Goal: Transaction & Acquisition: Purchase product/service

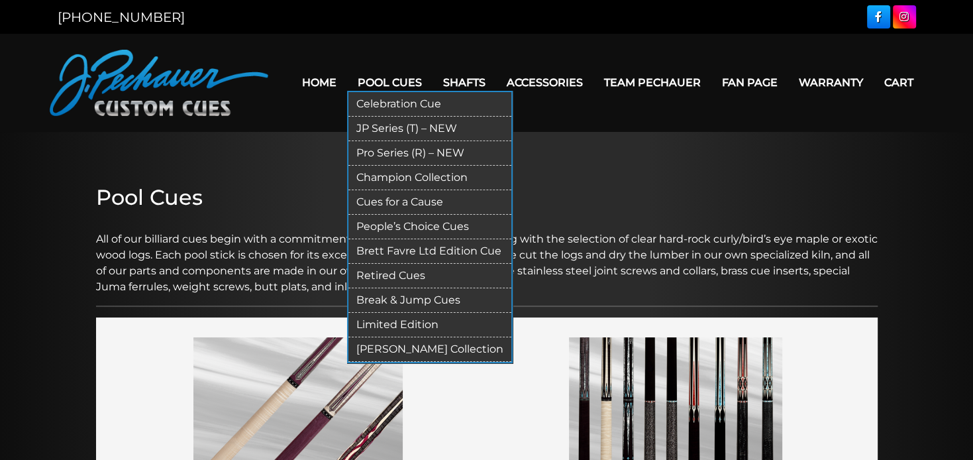
click at [393, 221] on link "People’s Choice Cues" at bounding box center [429, 227] width 163 height 24
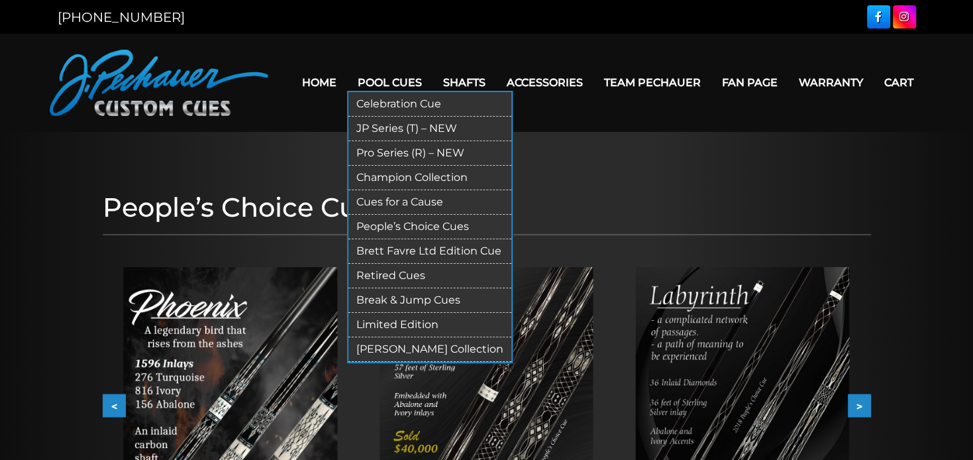
click at [375, 346] on link "[PERSON_NAME] Collection" at bounding box center [429, 349] width 163 height 24
click at [375, 322] on link "Limited Edition" at bounding box center [429, 325] width 163 height 24
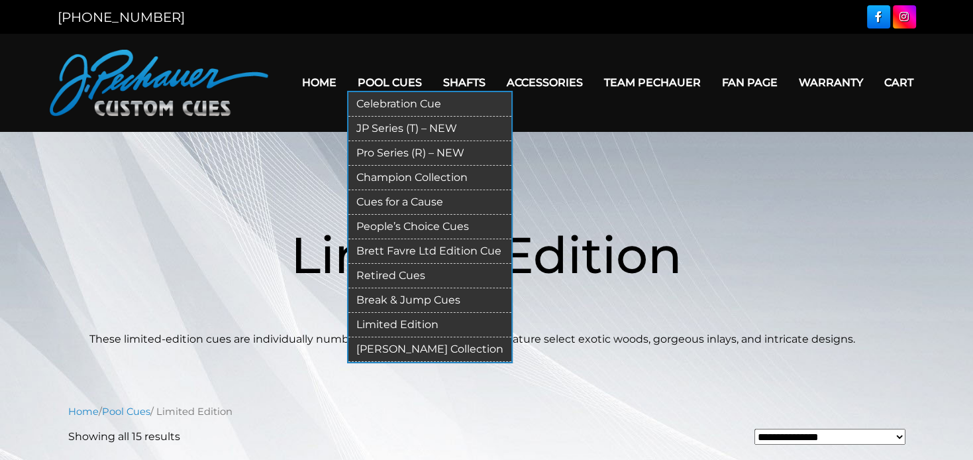
click at [360, 271] on link "Retired Cues" at bounding box center [429, 276] width 163 height 24
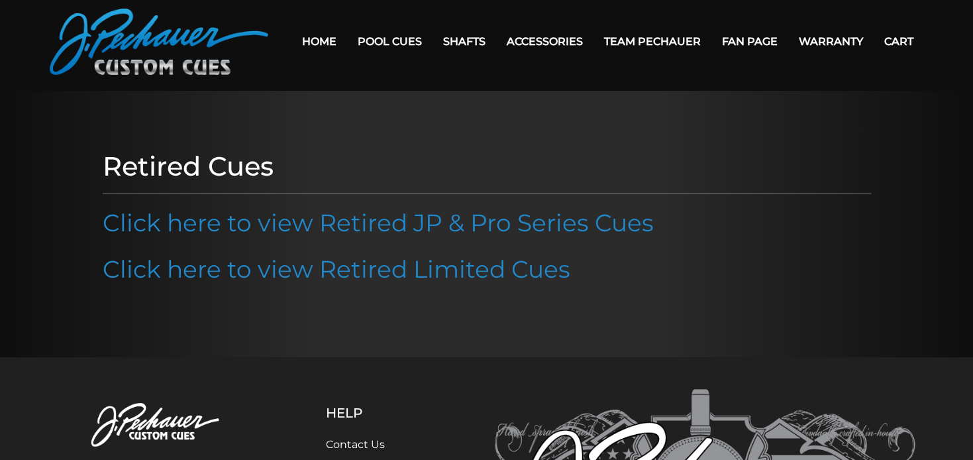
scroll to position [70, 0]
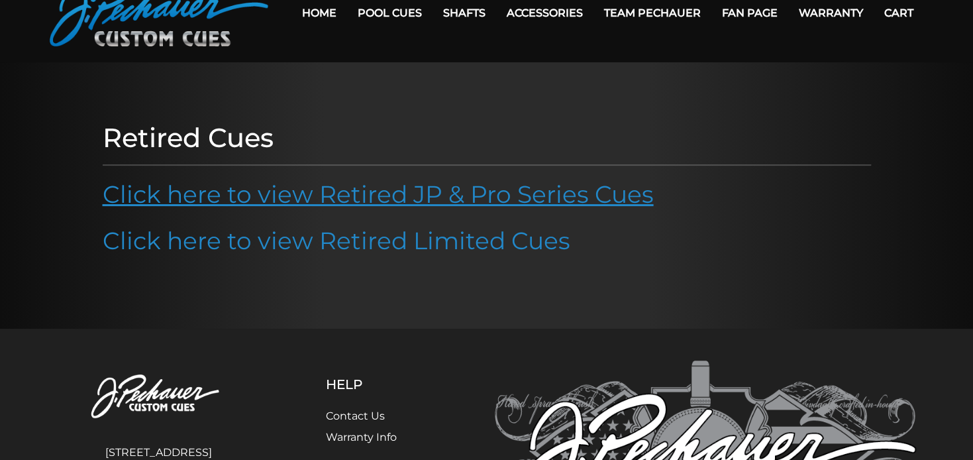
click at [383, 200] on link "Click here to view Retired JP & Pro Series Cues" at bounding box center [378, 193] width 551 height 29
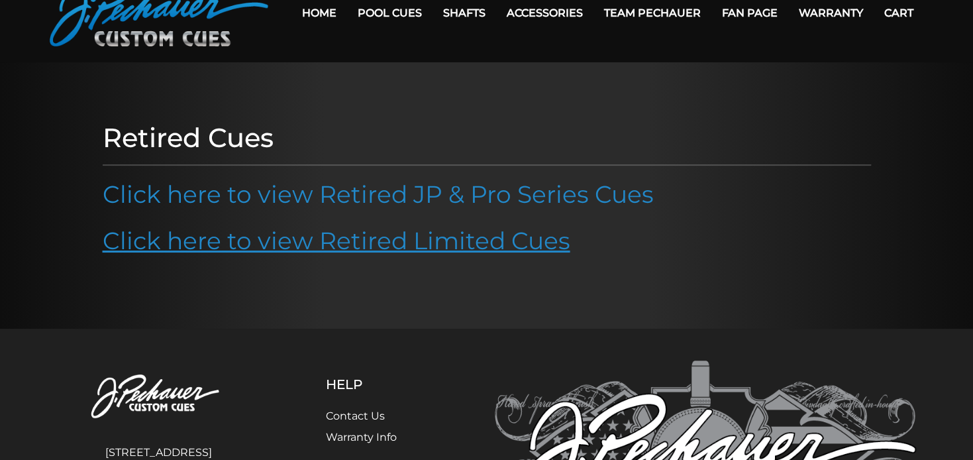
click at [321, 248] on link "Click here to view Retired Limited Cues" at bounding box center [336, 240] width 467 height 29
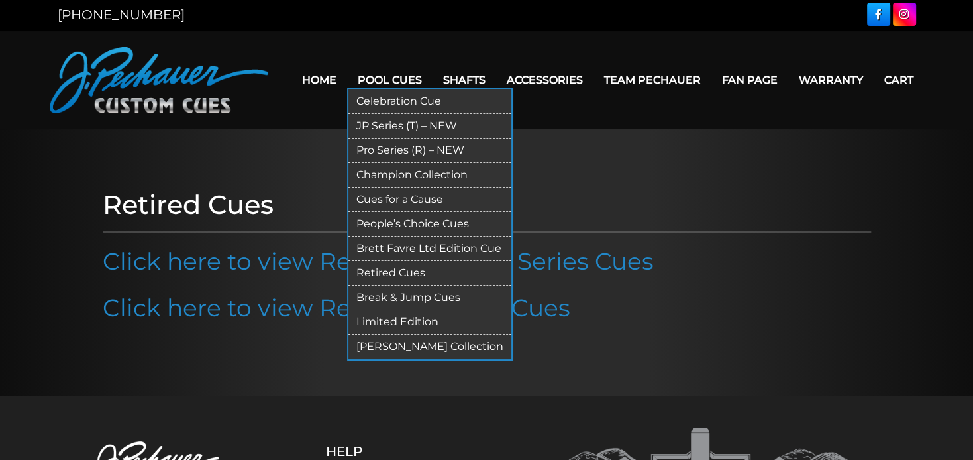
scroll to position [0, 0]
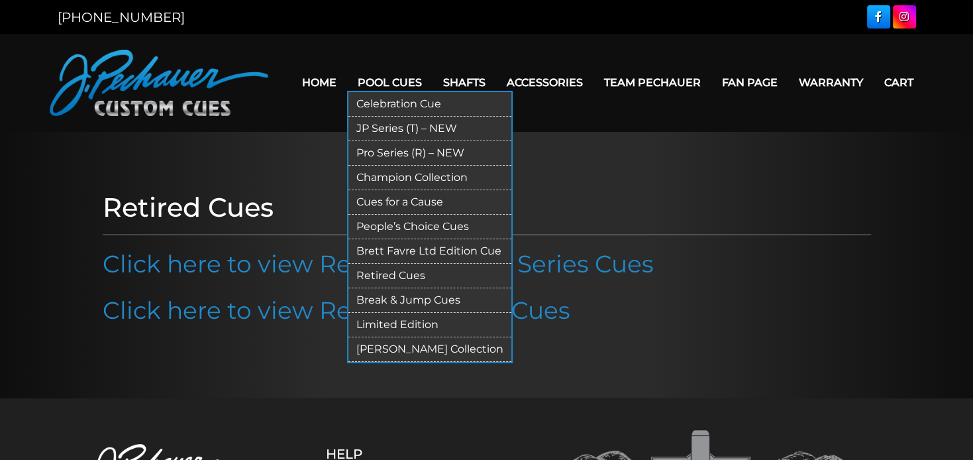
click at [392, 105] on link "Celebration Cue" at bounding box center [429, 104] width 163 height 24
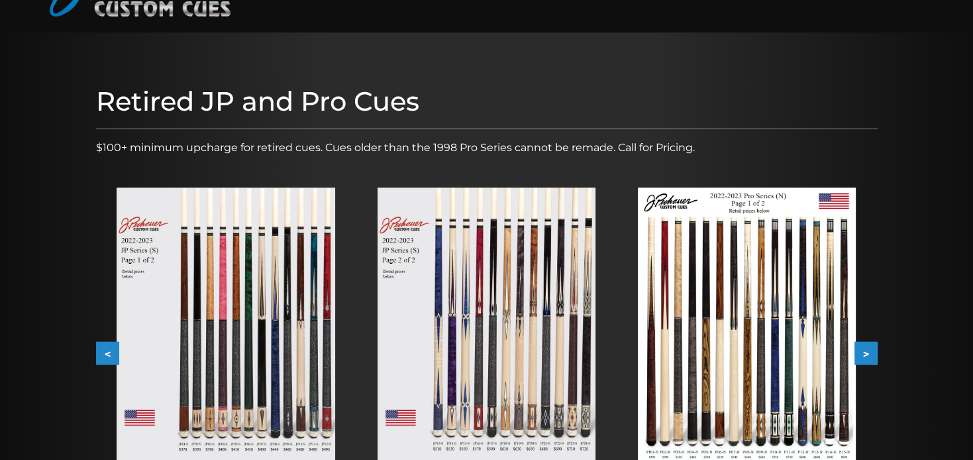
scroll to position [70, 0]
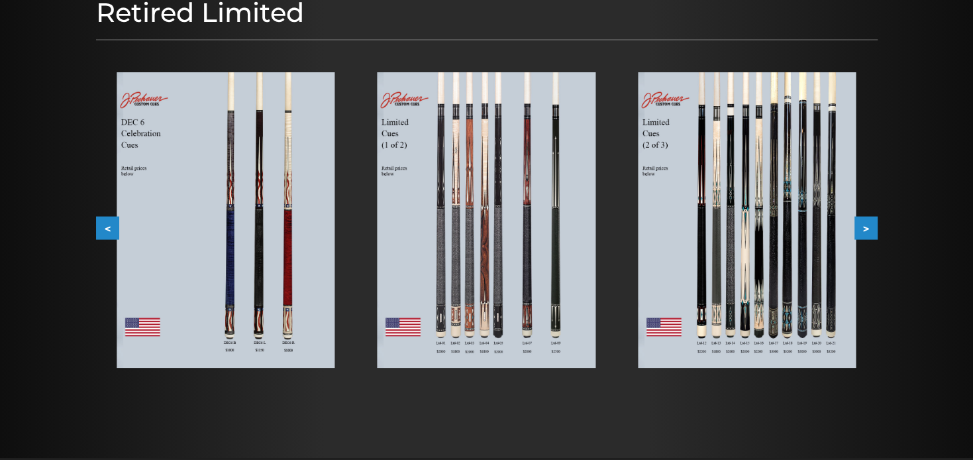
scroll to position [137, 0]
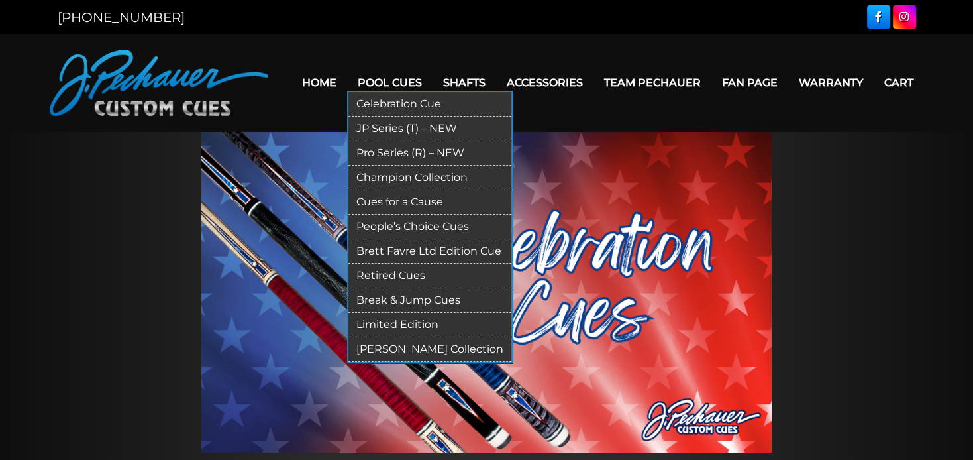
click at [371, 129] on link "JP Series (T) – NEW" at bounding box center [429, 129] width 163 height 24
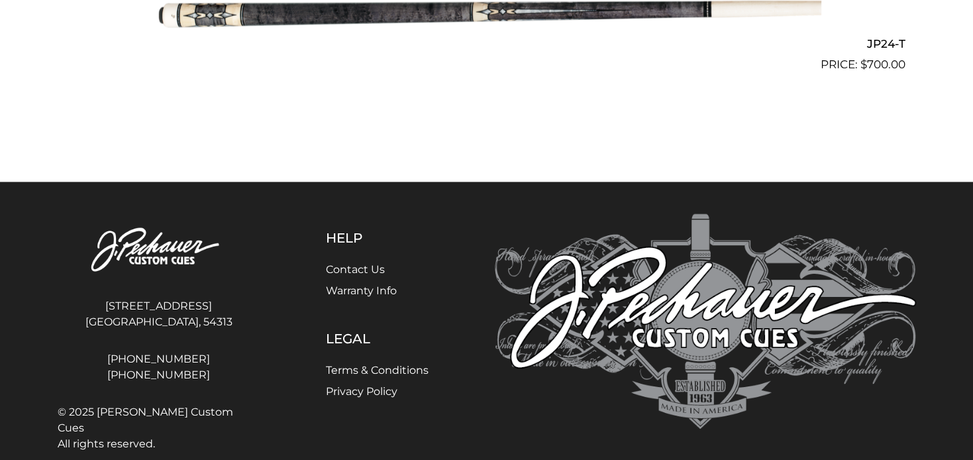
scroll to position [3286, 0]
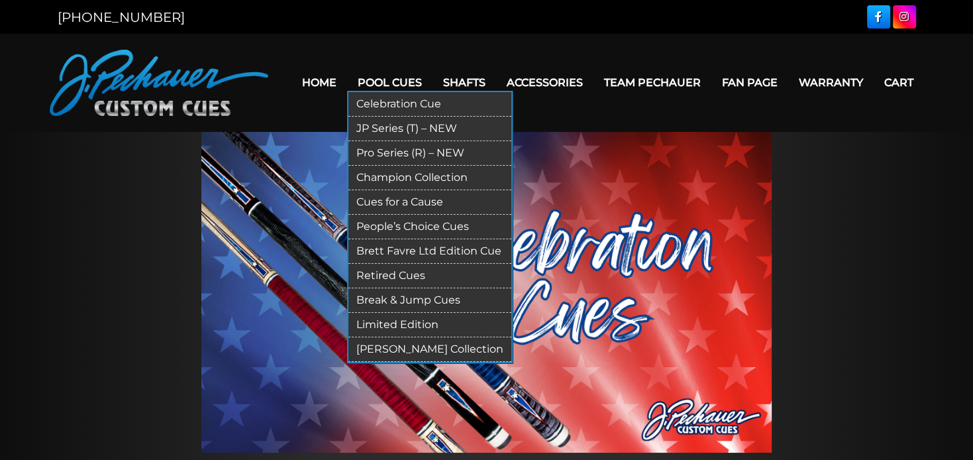
click at [372, 152] on link "Pro Series (R) – NEW" at bounding box center [429, 153] width 163 height 24
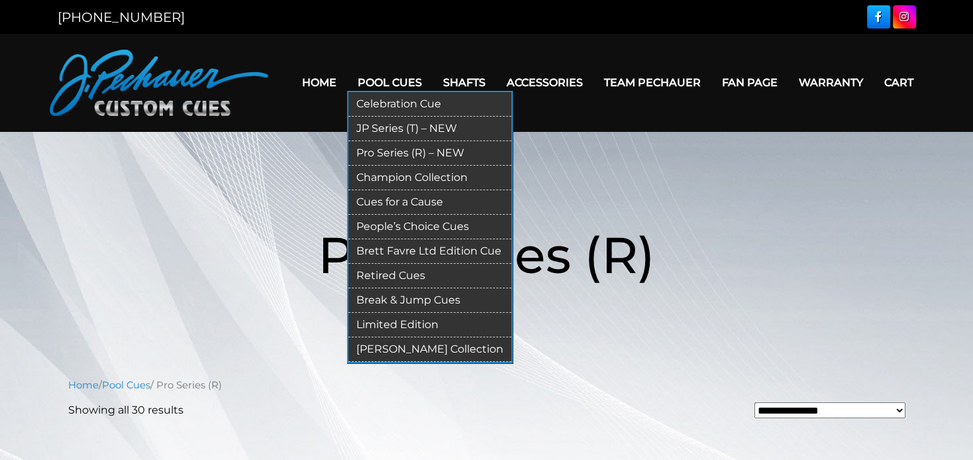
click at [373, 126] on link "JP Series (T) – NEW" at bounding box center [429, 129] width 163 height 24
click at [397, 171] on link "Champion Collection" at bounding box center [429, 178] width 163 height 24
click at [383, 205] on link "Cues for a Cause" at bounding box center [429, 202] width 163 height 24
click at [401, 224] on link "People’s Choice Cues" at bounding box center [429, 227] width 163 height 24
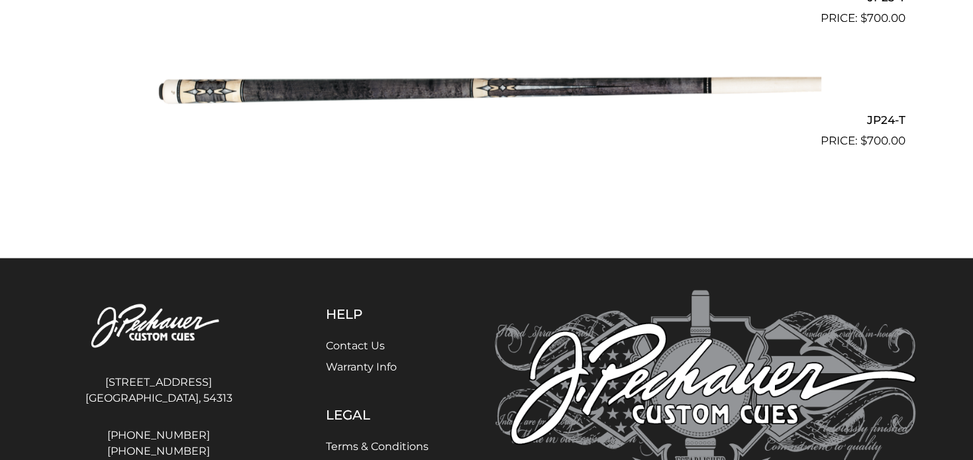
scroll to position [3216, 0]
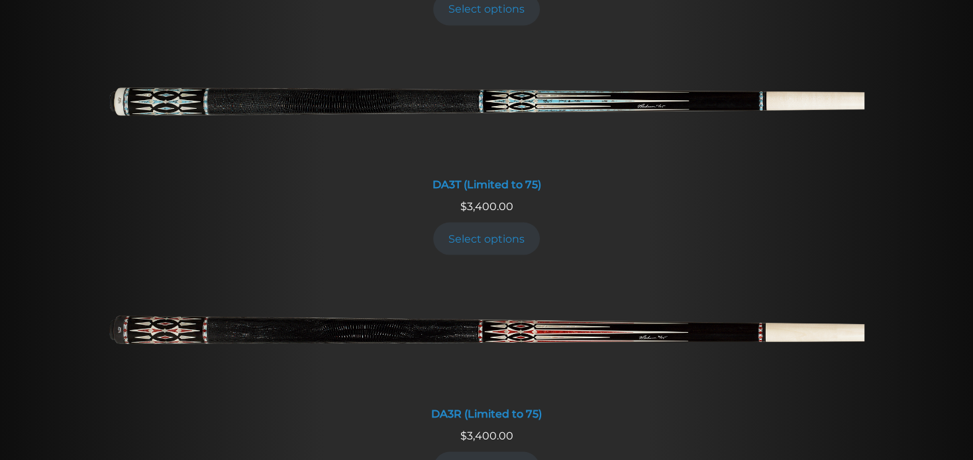
scroll to position [2307, 0]
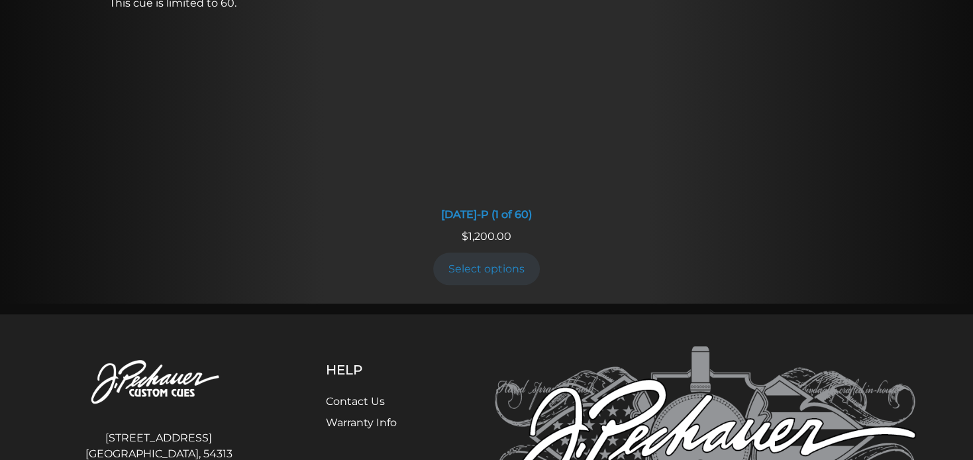
scroll to position [1258, 0]
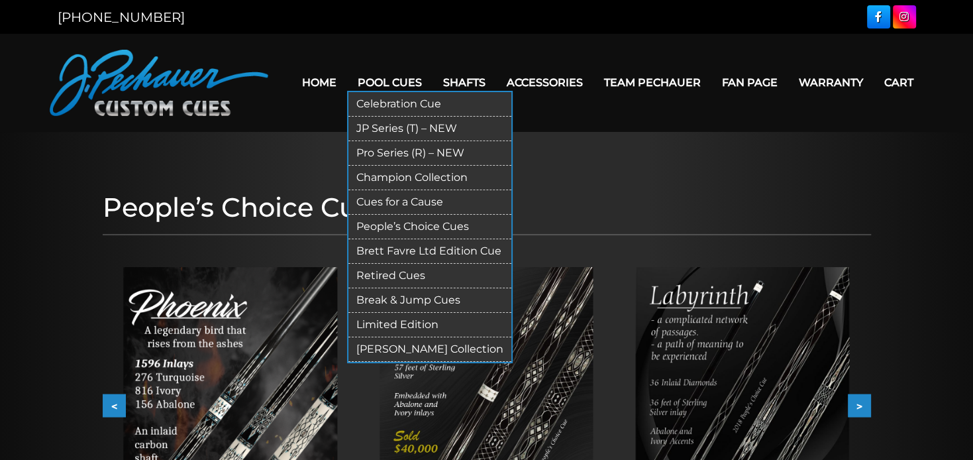
click at [376, 253] on link "Brett Favre Ltd Edition Cue" at bounding box center [429, 251] width 163 height 24
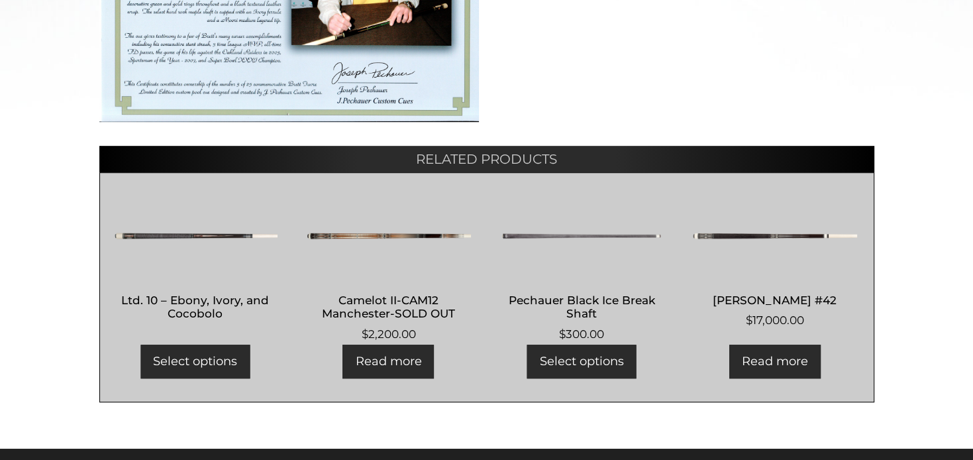
scroll to position [699, 0]
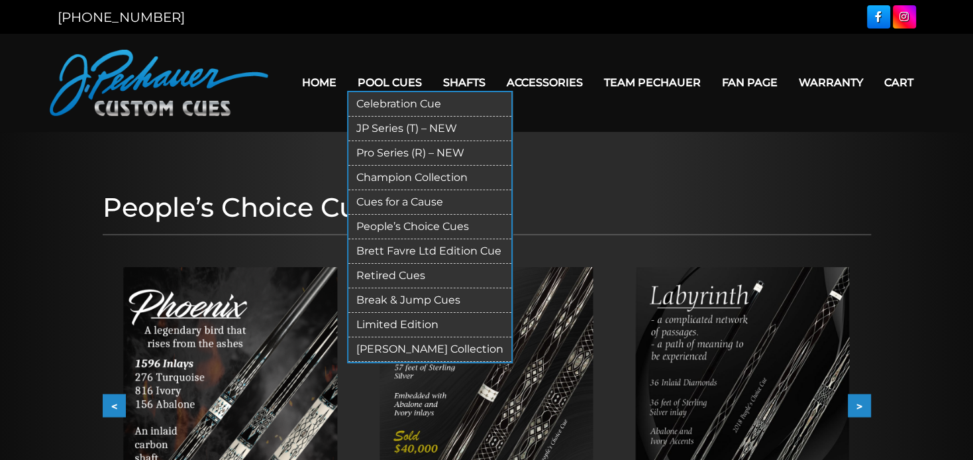
click at [383, 275] on link "Retired Cues" at bounding box center [429, 276] width 163 height 24
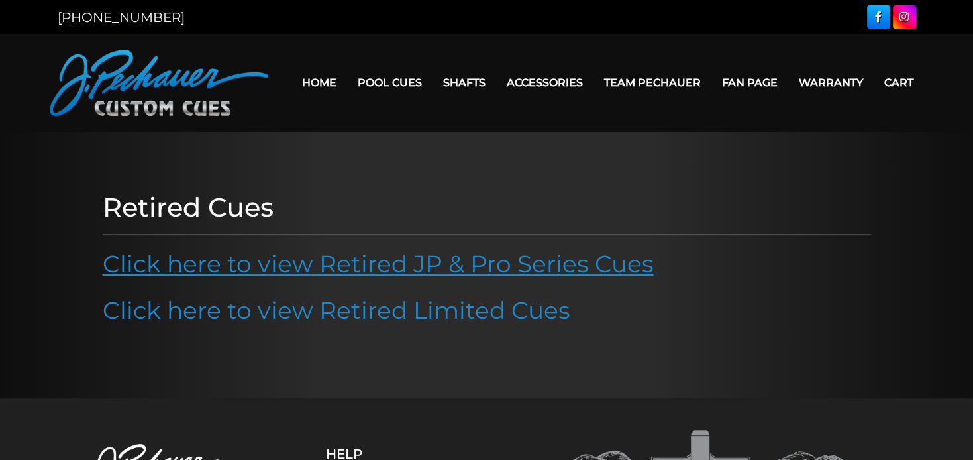
click at [397, 269] on link "Click here to view Retired JP & Pro Series Cues" at bounding box center [378, 263] width 551 height 29
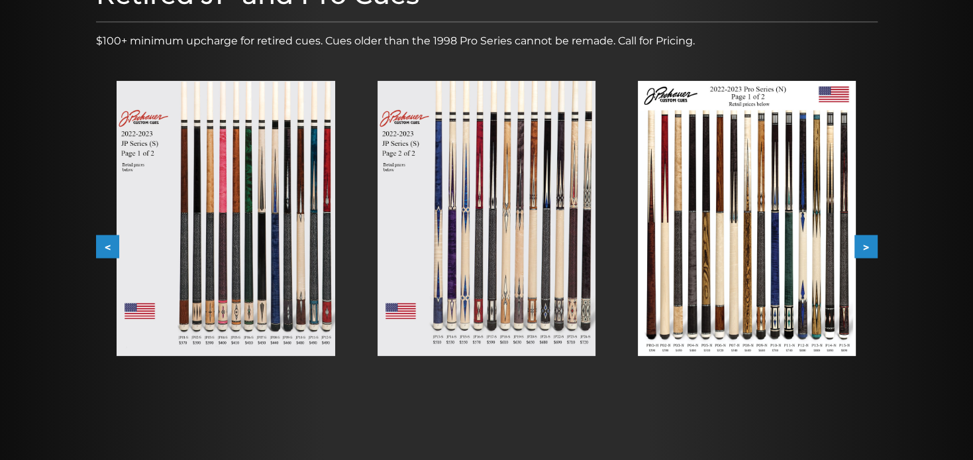
scroll to position [209, 0]
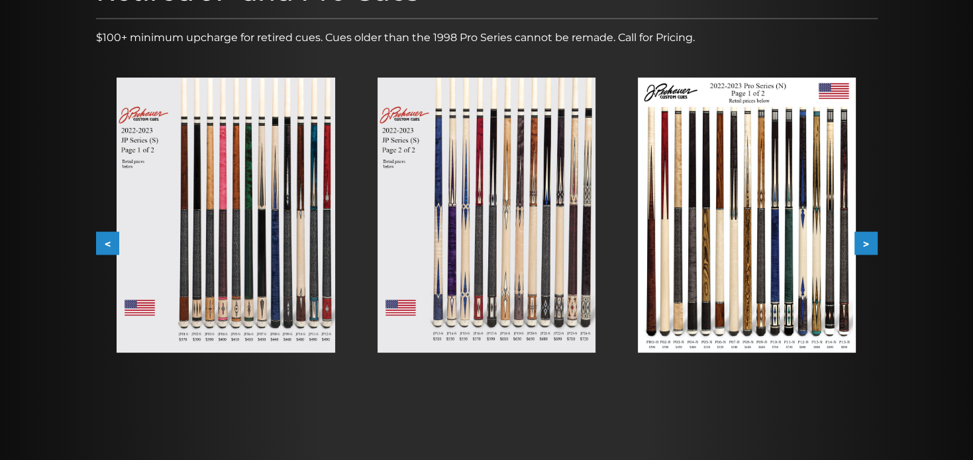
click at [279, 242] on img at bounding box center [226, 214] width 218 height 275
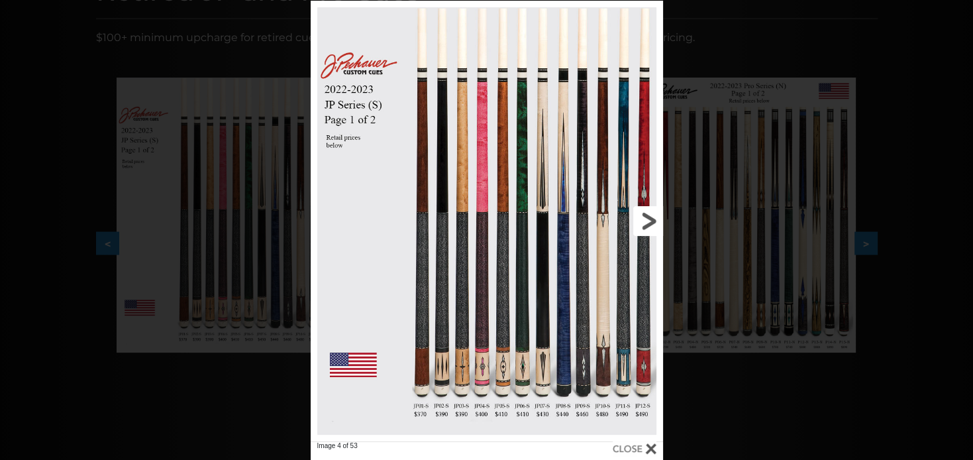
click at [643, 226] on link at bounding box center [583, 221] width 158 height 440
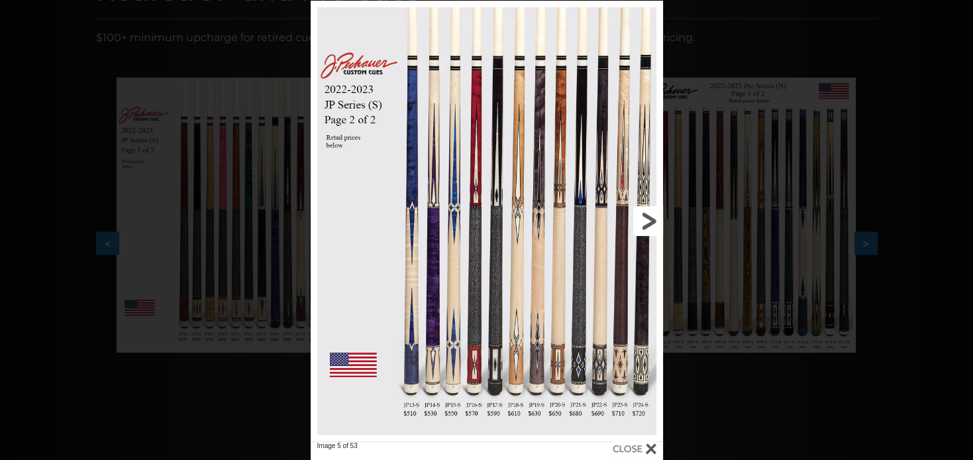
click at [647, 222] on link at bounding box center [583, 221] width 158 height 440
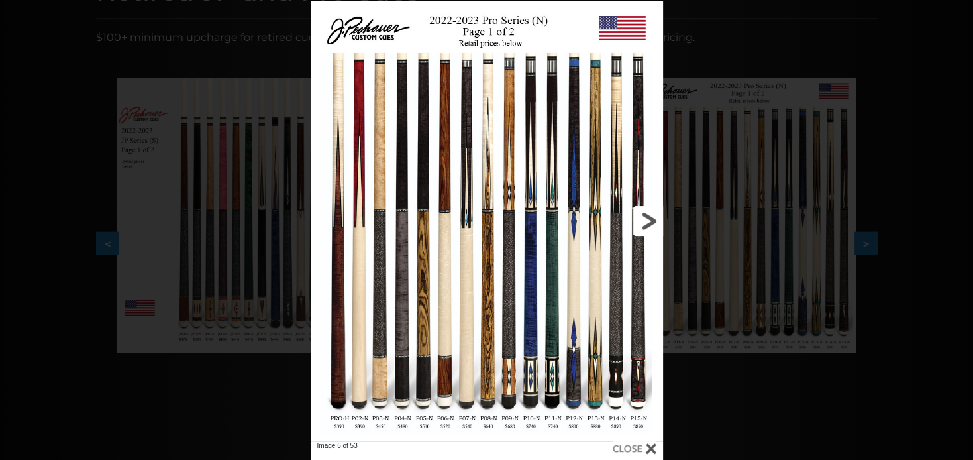
click at [653, 219] on link at bounding box center [583, 221] width 158 height 440
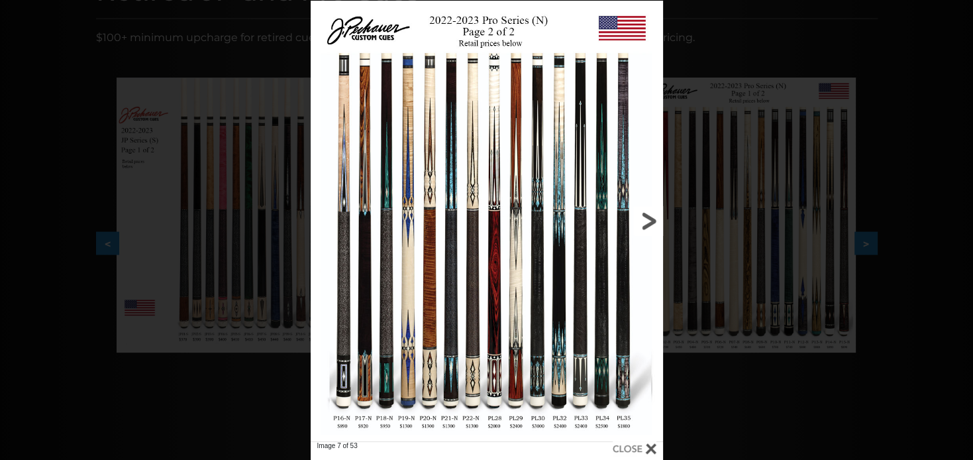
click at [652, 219] on link at bounding box center [583, 221] width 158 height 440
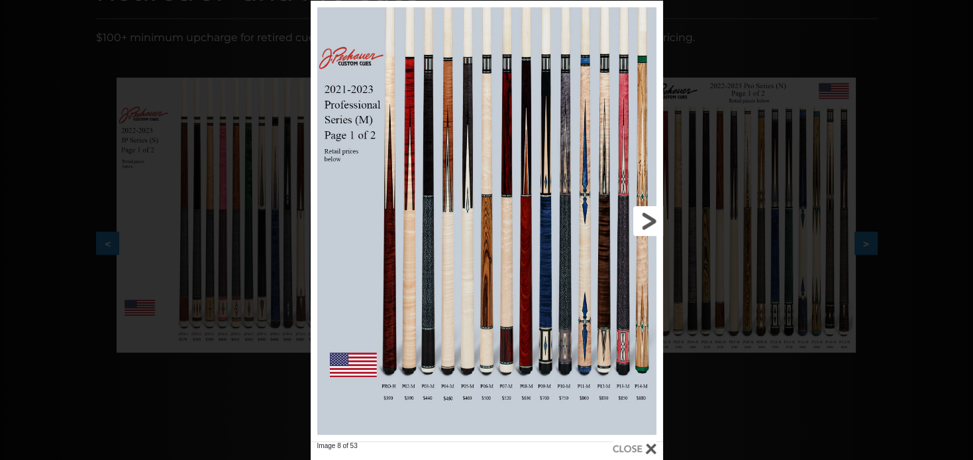
click at [652, 219] on link at bounding box center [583, 221] width 158 height 440
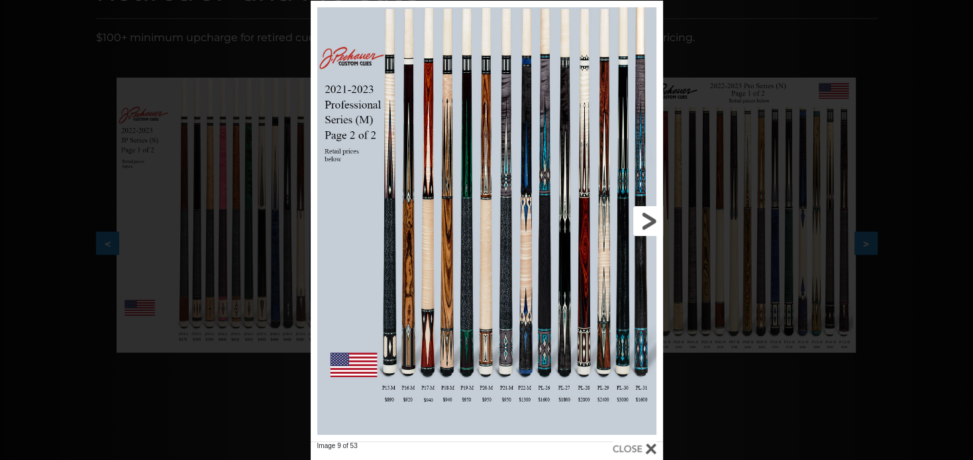
click at [650, 219] on link at bounding box center [583, 221] width 158 height 440
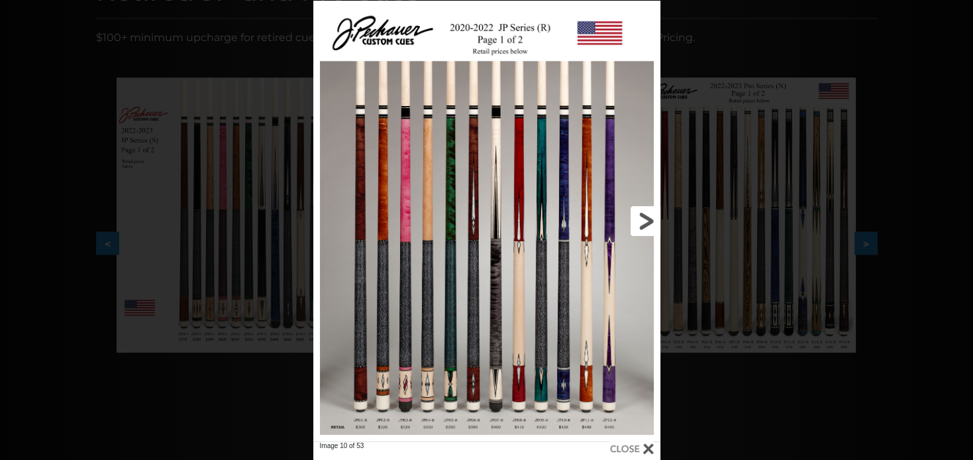
click at [650, 219] on link at bounding box center [582, 221] width 156 height 440
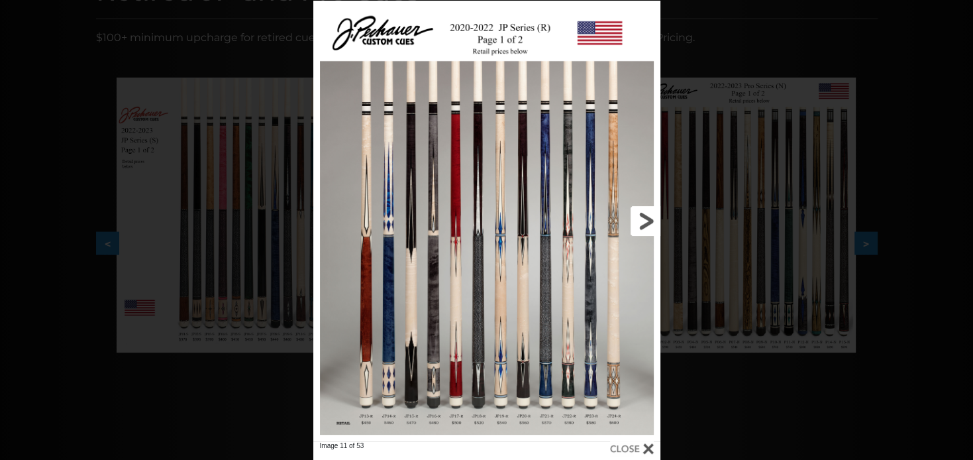
click at [648, 219] on link at bounding box center [582, 221] width 156 height 440
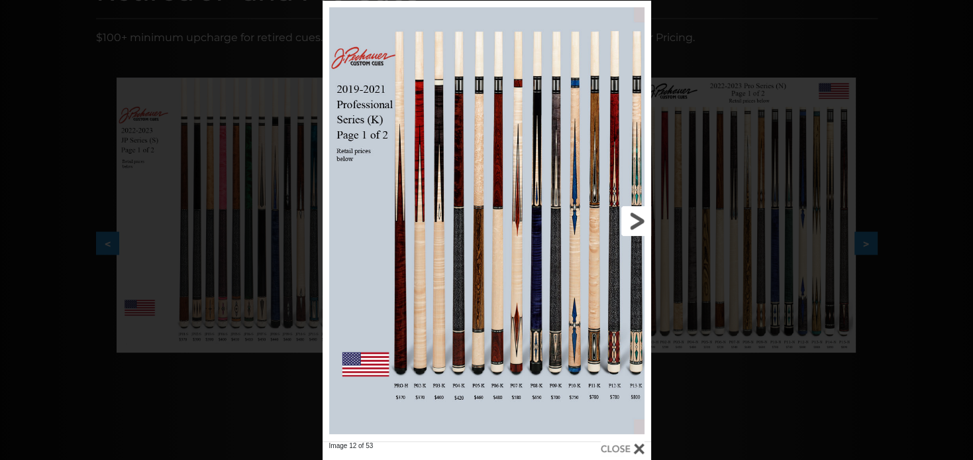
click at [532, 283] on link at bounding box center [577, 221] width 148 height 440
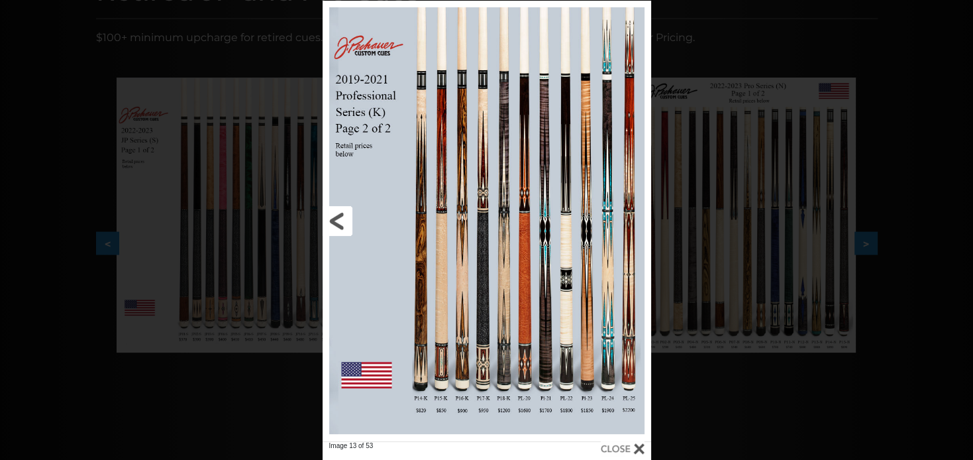
click at [346, 219] on link at bounding box center [396, 221] width 148 height 440
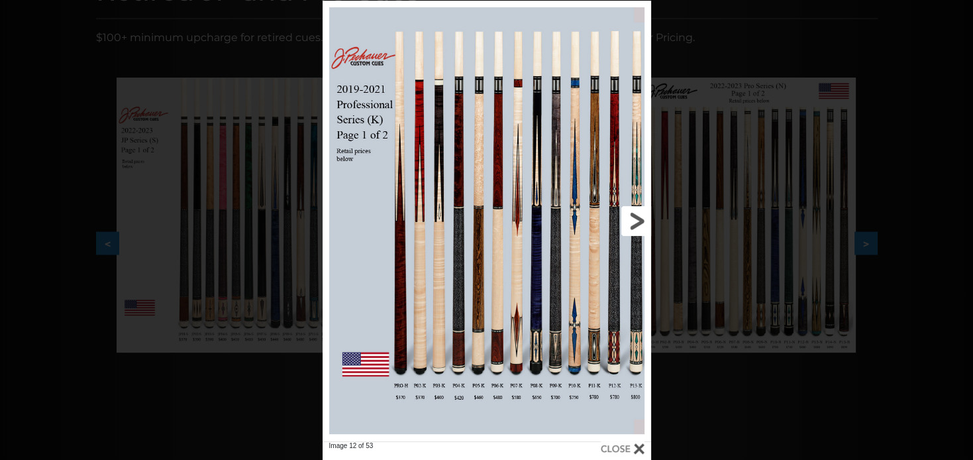
click at [636, 217] on link at bounding box center [577, 221] width 148 height 440
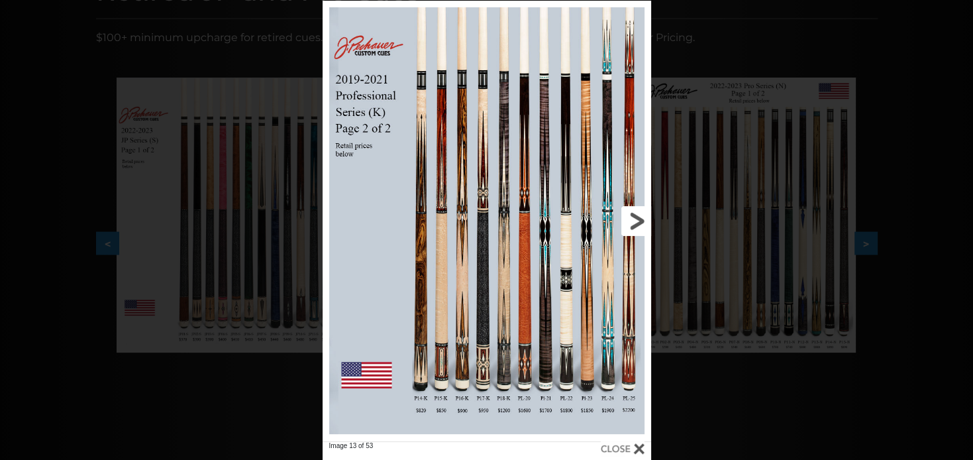
click at [636, 217] on link at bounding box center [577, 221] width 148 height 440
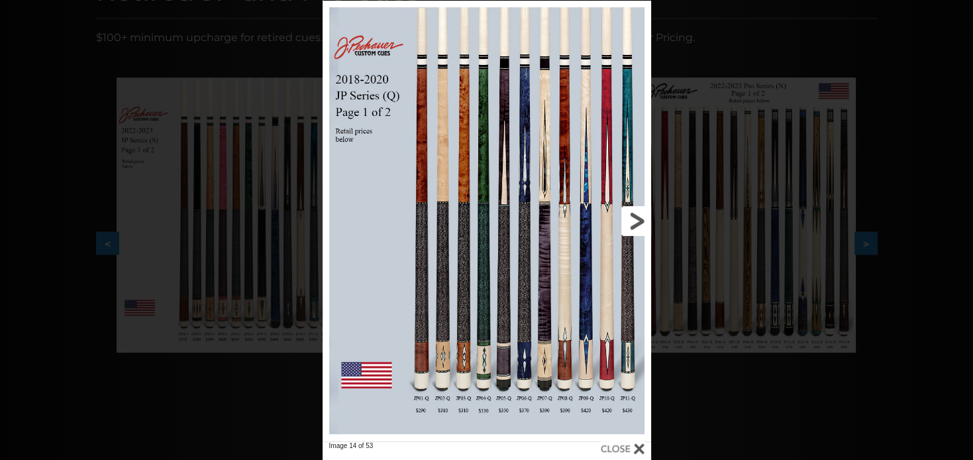
click at [636, 217] on link at bounding box center [577, 221] width 148 height 440
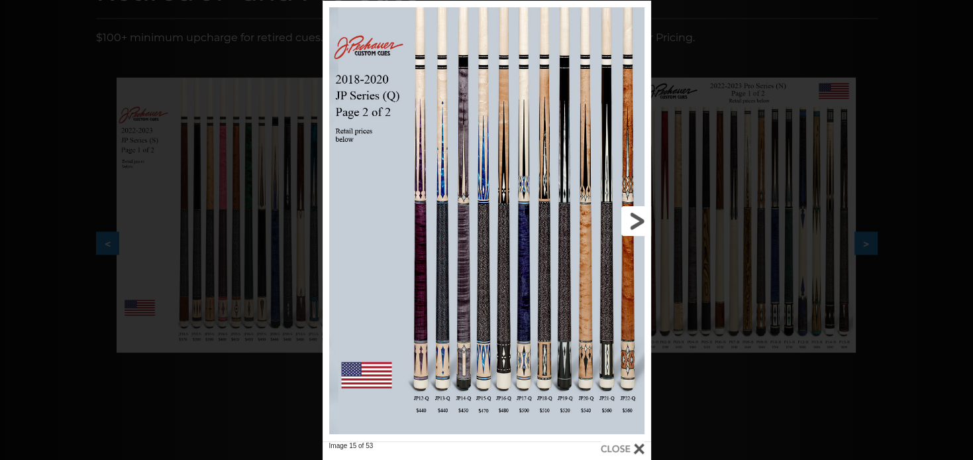
click at [636, 217] on link at bounding box center [577, 221] width 148 height 440
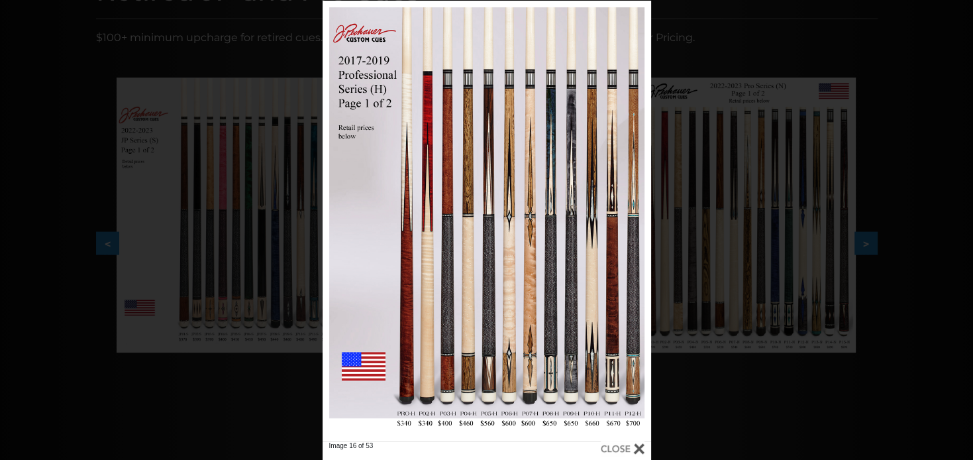
click at [200, 50] on div "Image 16 of 53" at bounding box center [486, 231] width 973 height 460
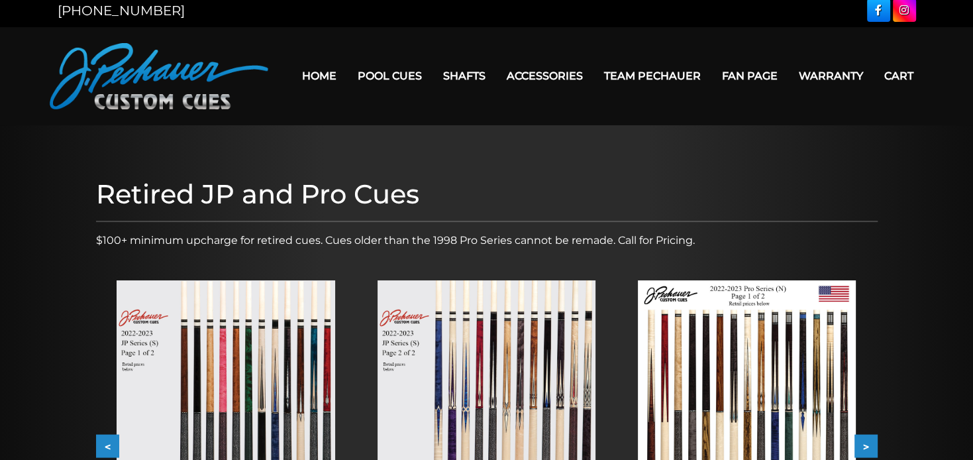
scroll to position [0, 0]
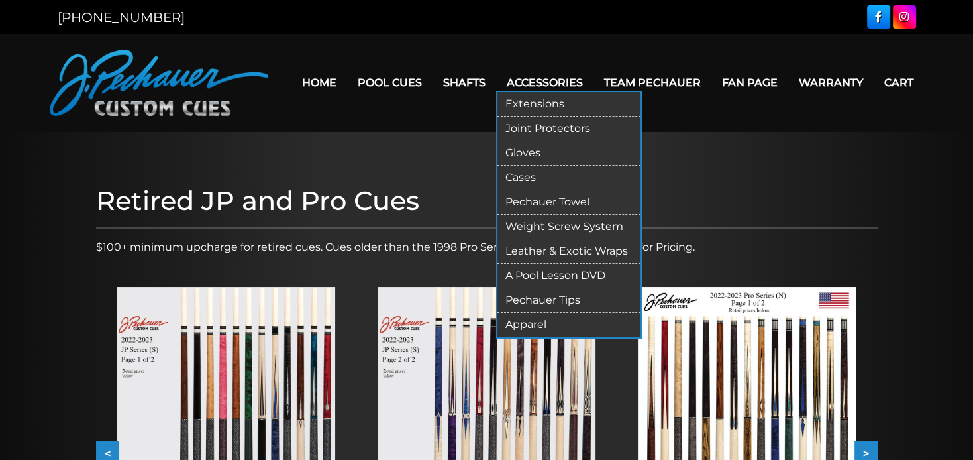
click at [558, 296] on link "Pechauer Tips" at bounding box center [568, 300] width 143 height 24
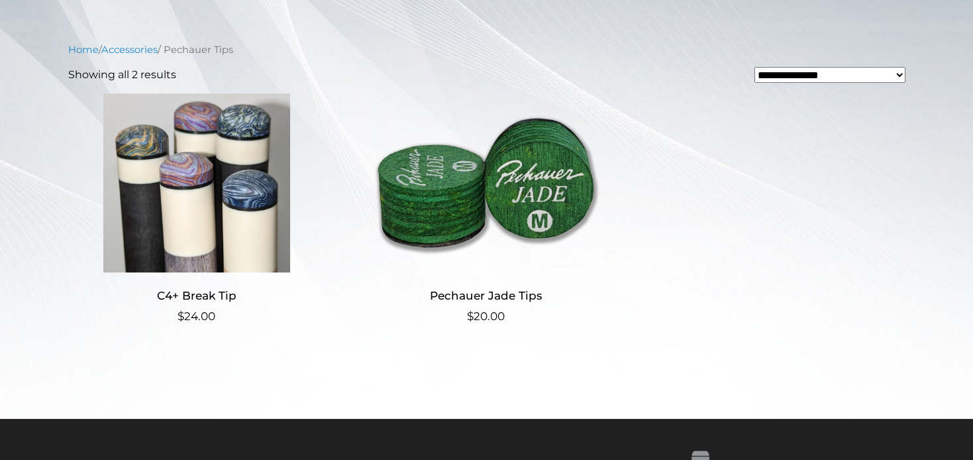
scroll to position [279, 0]
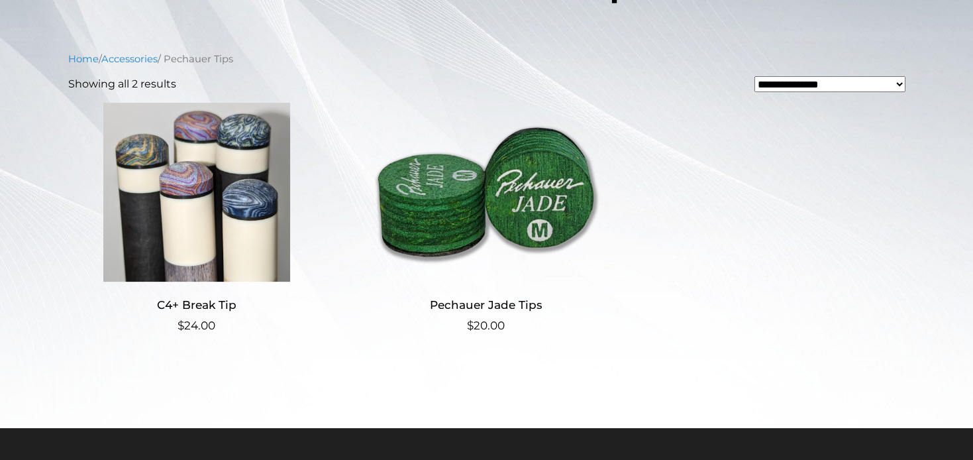
click at [511, 177] on img at bounding box center [486, 192] width 258 height 179
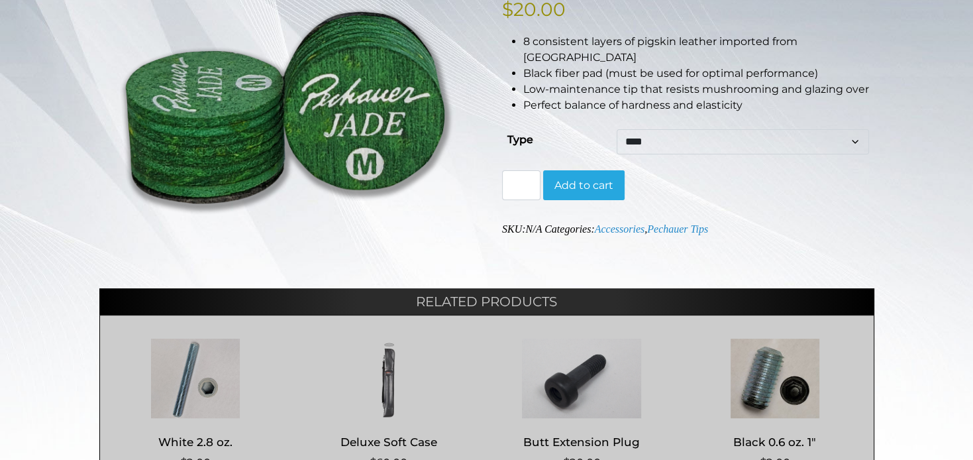
scroll to position [140, 0]
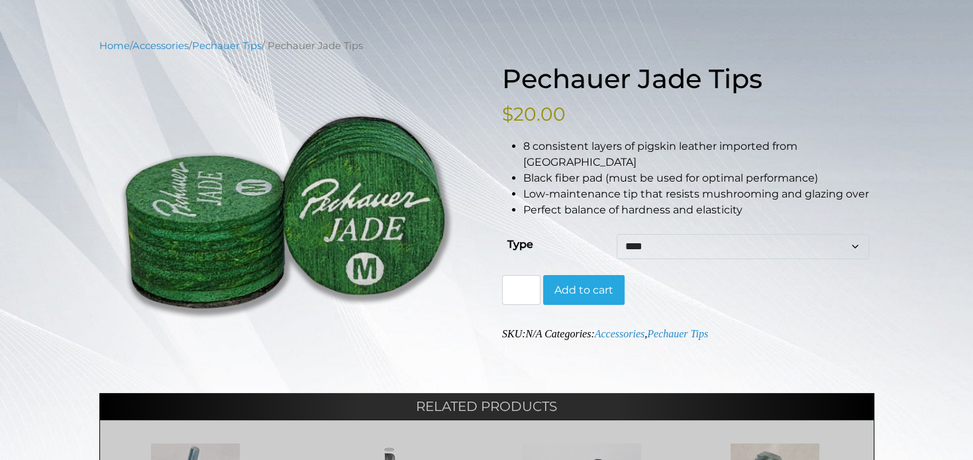
click at [616, 234] on select "**** ****** ****" at bounding box center [742, 246] width 252 height 25
click at [911, 192] on div "Home / Accessories / Pechauer Tips / Pechauer Jade Tips Hover to zoom Pechauer …" at bounding box center [486, 336] width 973 height 597
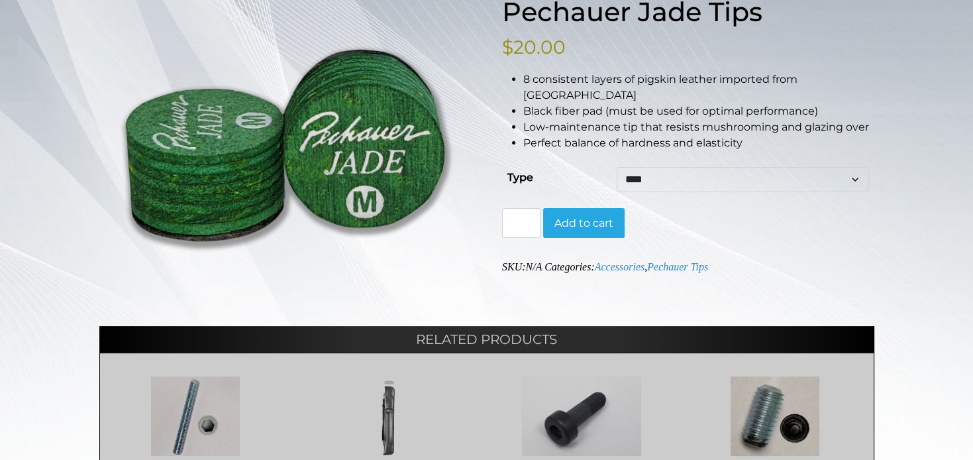
scroll to position [103, 0]
